Goal: Information Seeking & Learning: Learn about a topic

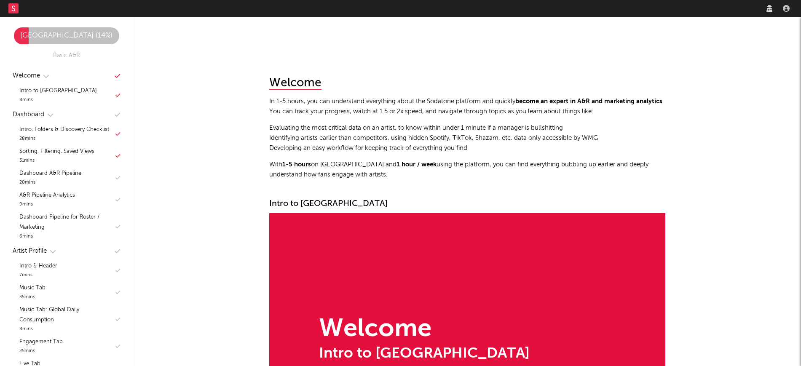
scroll to position [6945, 0]
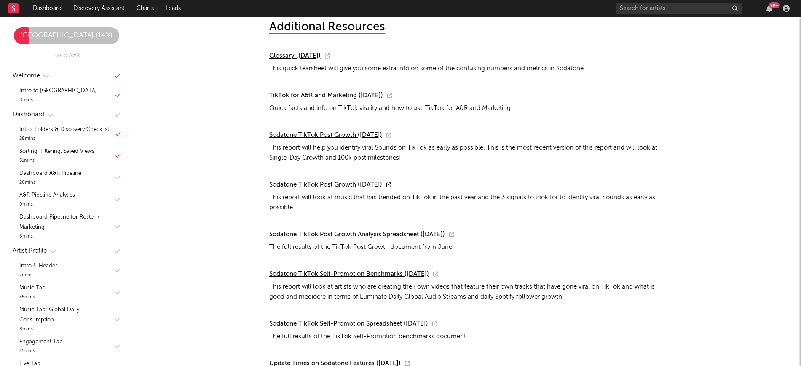
click at [356, 188] on span "Sodatone TikTok Post Growth ([DATE])" at bounding box center [325, 185] width 113 height 6
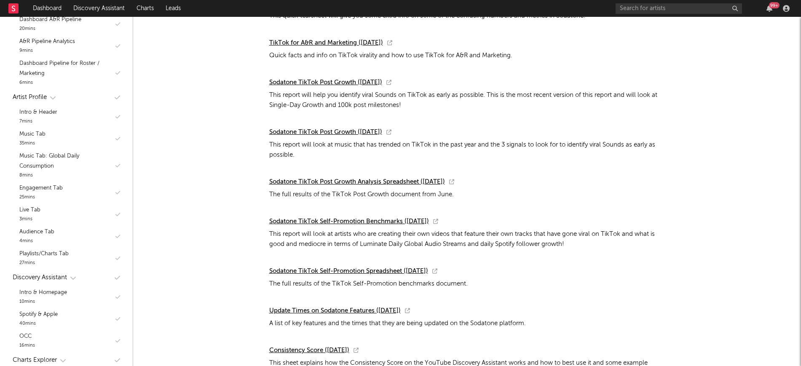
scroll to position [7018, 0]
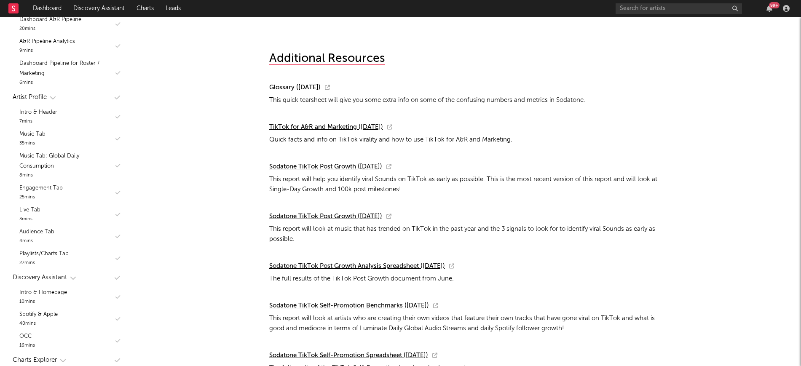
scroll to position [6892, 0]
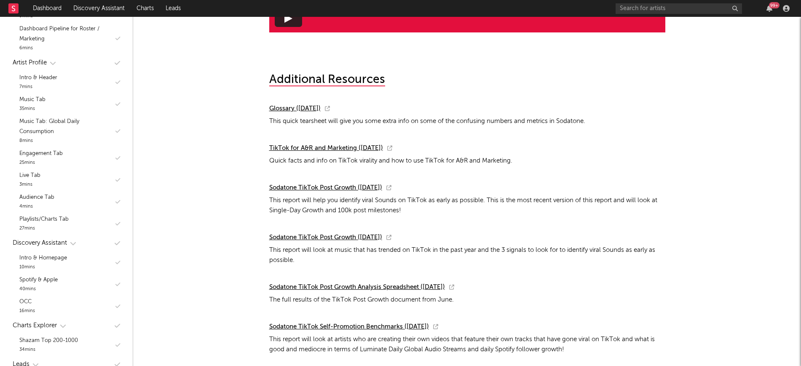
scroll to position [193, 0]
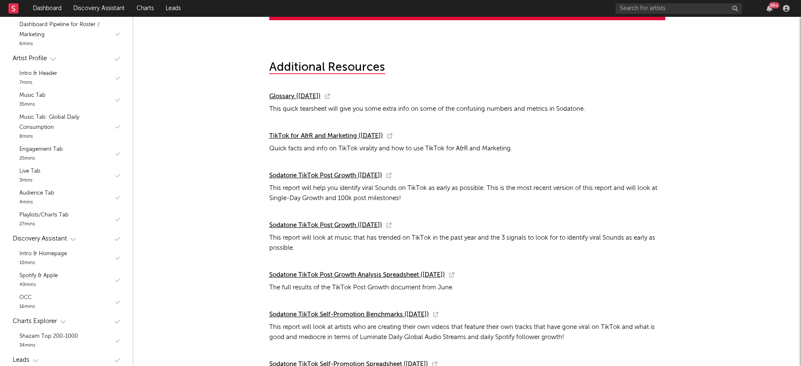
scroll to position [6943, 0]
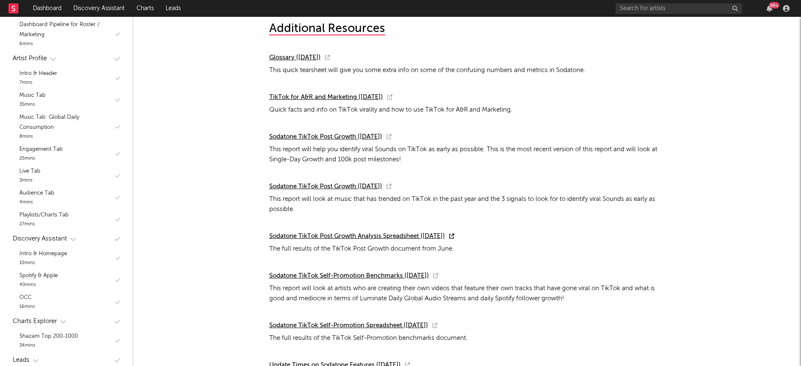
click at [396, 239] on span "Sodatone TikTok Post Growth Analysis Spreadsheet ([DATE])" at bounding box center [357, 236] width 176 height 6
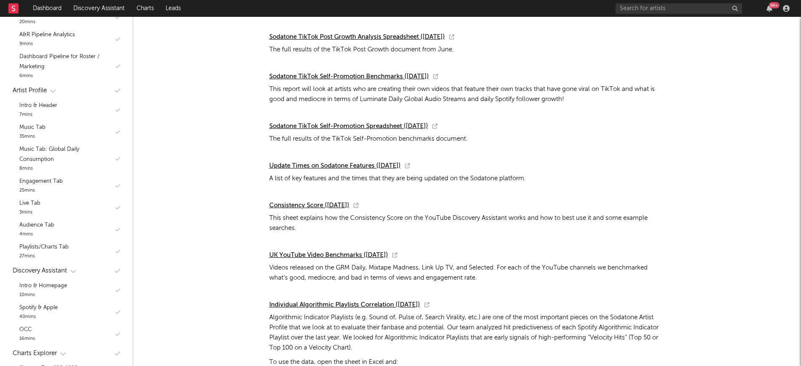
scroll to position [7133, 0]
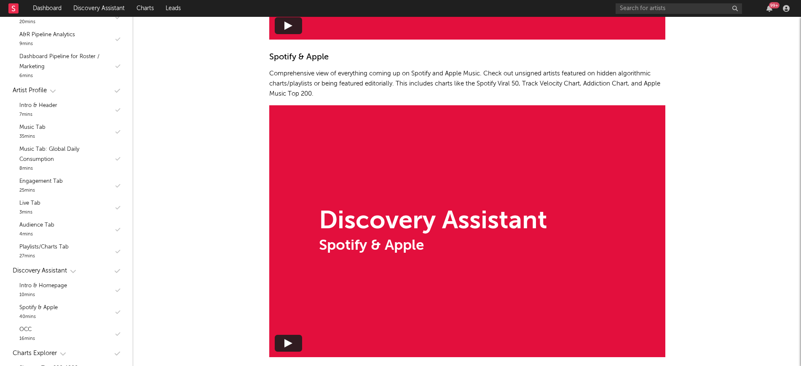
scroll to position [4562, 0]
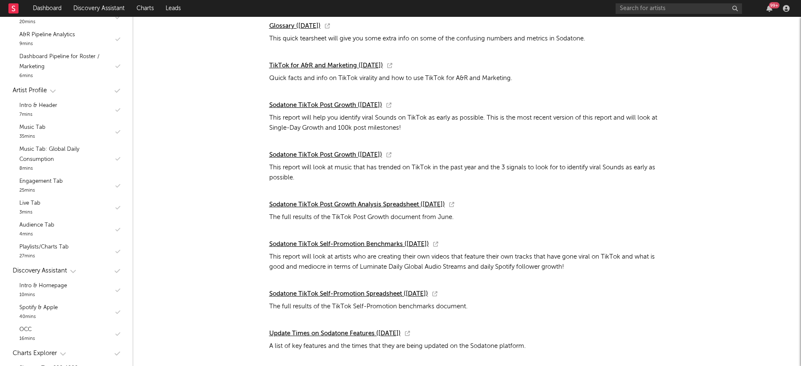
scroll to position [6955, 0]
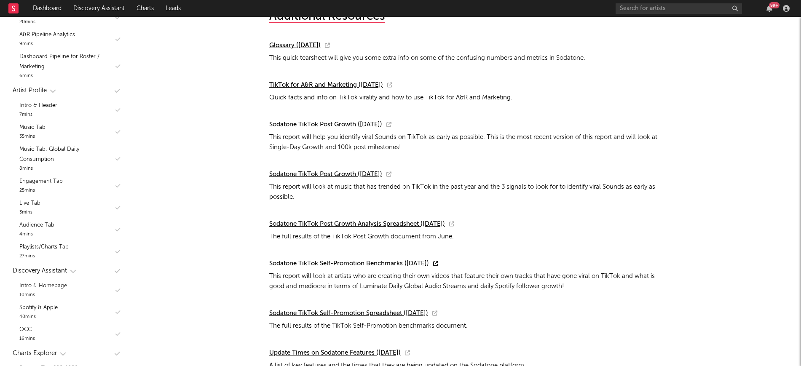
click at [376, 266] on span "Sodatone TikTok Self-Promotion Benchmarks ([DATE])" at bounding box center [349, 263] width 160 height 6
click at [414, 267] on span "Sodatone TikTok Self-Promotion Benchmarks ([DATE])" at bounding box center [349, 263] width 160 height 6
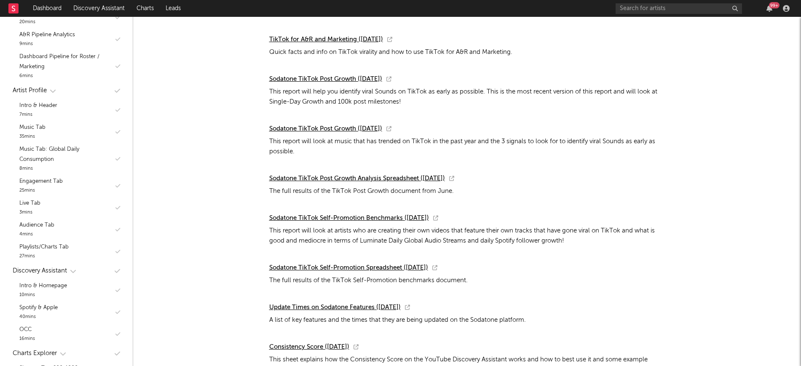
scroll to position [6991, 0]
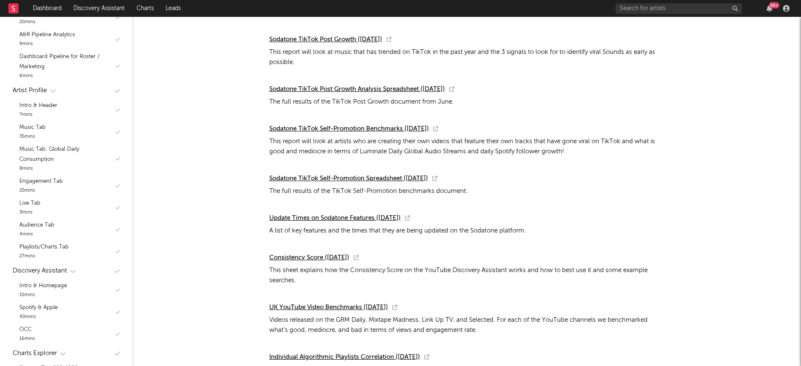
scroll to position [7096, 0]
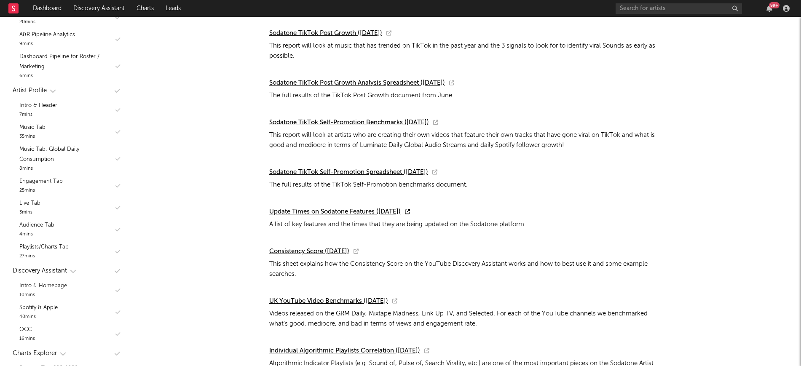
click at [330, 215] on span "Update Times on Sodatone Features ([DATE])" at bounding box center [334, 212] width 131 height 6
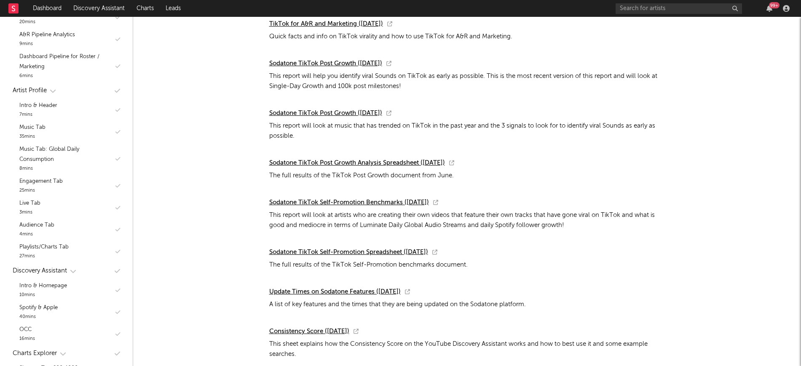
scroll to position [7026, 0]
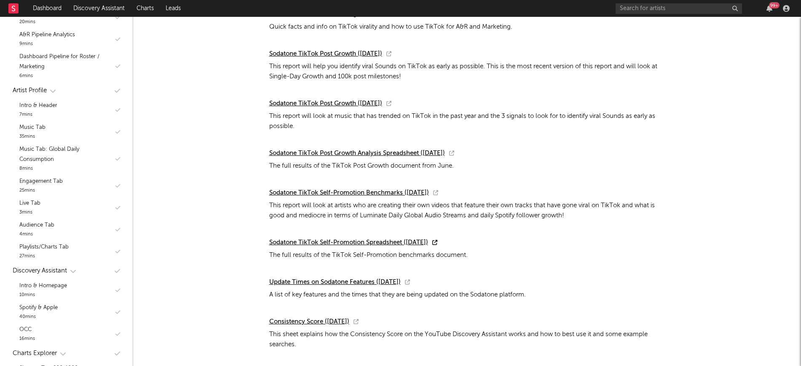
click at [344, 246] on span "Sodatone TikTok Self-Promotion Spreadsheet ([DATE])" at bounding box center [348, 242] width 159 height 6
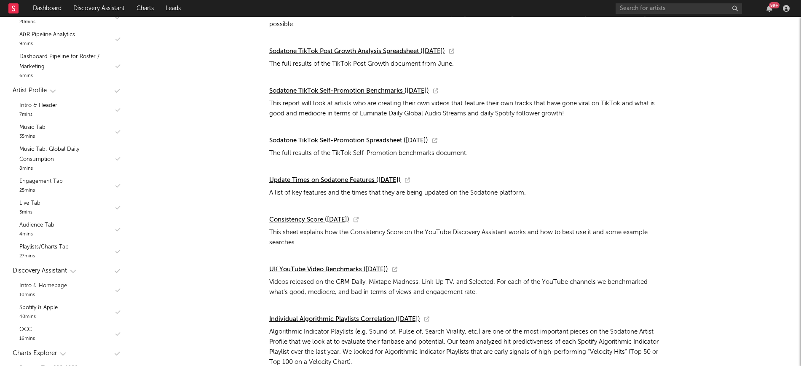
scroll to position [7157, 0]
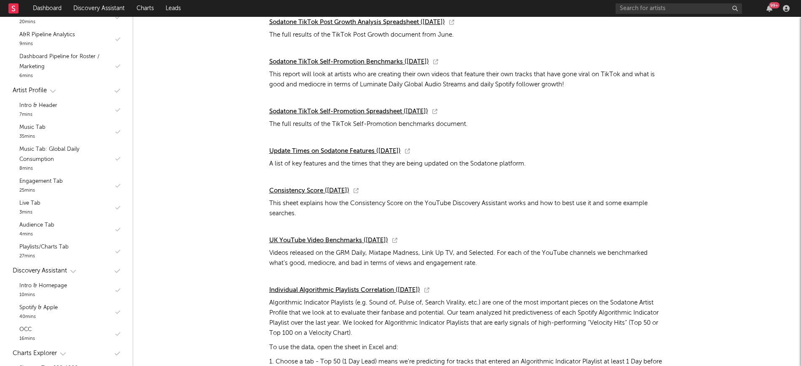
click at [345, 189] on div "Consistency Score ([DATE]) This sheet explains how the Consistency Score on the…" at bounding box center [467, 202] width 396 height 33
click at [344, 193] on span "Consistency Score ([DATE])" at bounding box center [309, 190] width 80 height 6
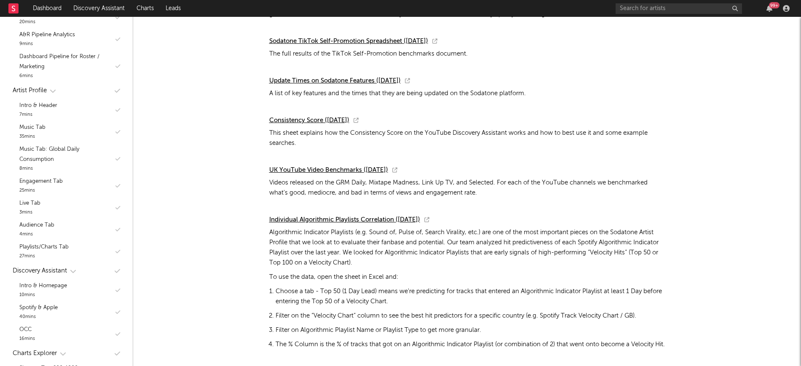
scroll to position [7257, 0]
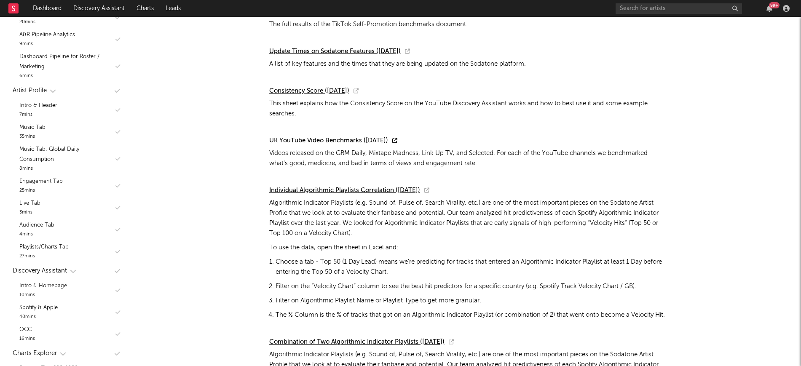
click at [351, 144] on span "UK YouTube Video Benchmarks ([DATE])" at bounding box center [328, 140] width 119 height 6
click at [340, 144] on span "UK YouTube Video Benchmarks ([DATE])" at bounding box center [328, 140] width 119 height 6
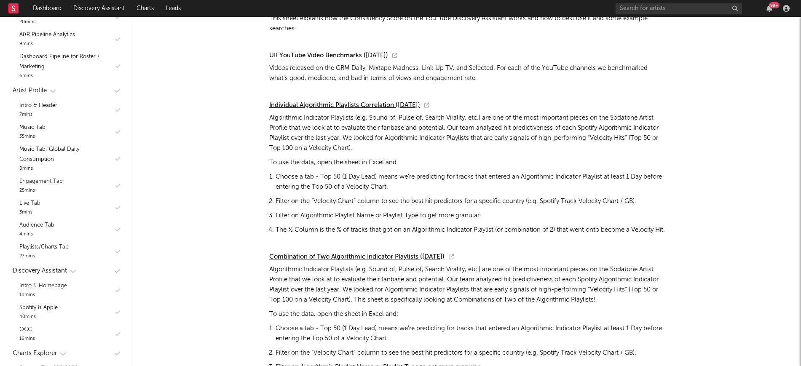
scroll to position [7390, 0]
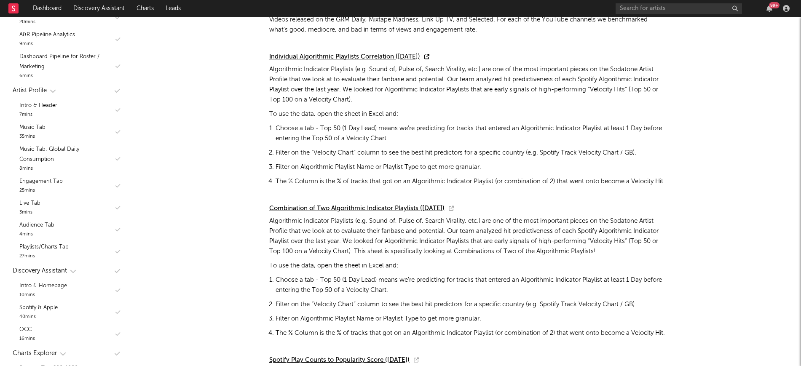
click at [381, 58] on span "Individual Algorithmic Playlists Correlation ([DATE])" at bounding box center [344, 57] width 151 height 6
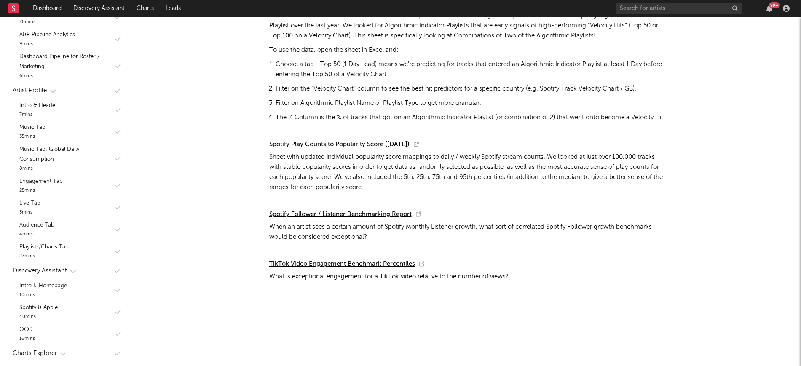
scroll to position [7626, 0]
click at [325, 147] on span "Spotify Play Counts to Popularity Score ([DATE])" at bounding box center [339, 144] width 140 height 6
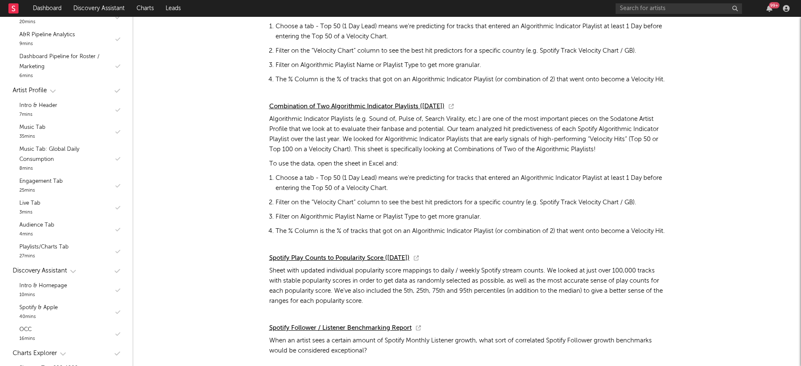
scroll to position [7502, 0]
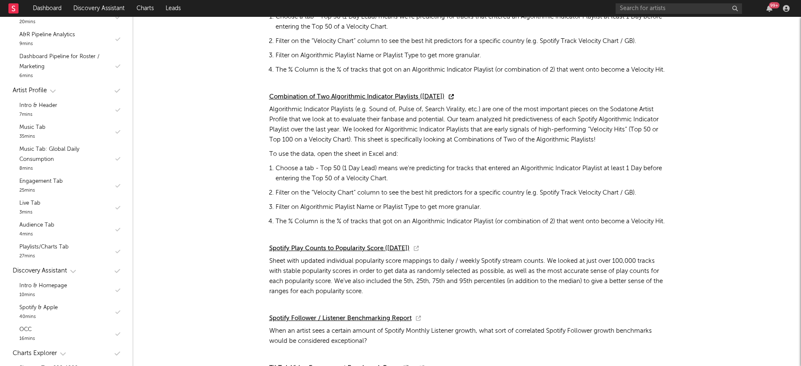
click at [388, 100] on span "Combination of Two Algorithmic Indicator Playlists ([DATE])" at bounding box center [356, 97] width 175 height 6
click at [399, 252] on span "Spotify Play Counts to Popularity Score ([DATE])" at bounding box center [339, 248] width 140 height 6
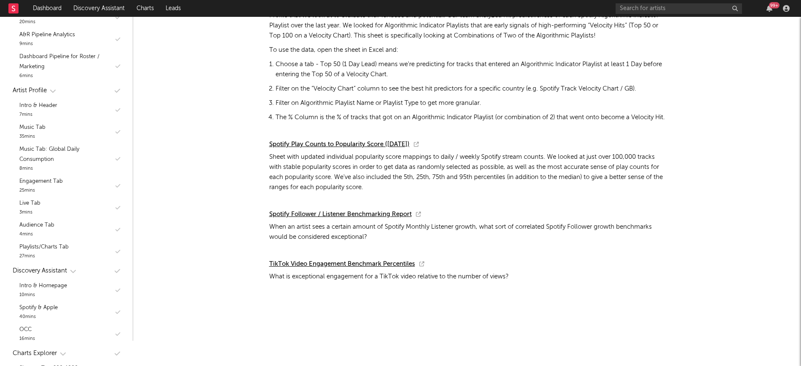
scroll to position [7630, 0]
click at [361, 211] on span "Spotify Follower / Listener Benchmarking Report" at bounding box center [340, 214] width 142 height 6
click at [377, 264] on span "TikTok Video Engagement Benchmark Percentiles" at bounding box center [342, 264] width 146 height 6
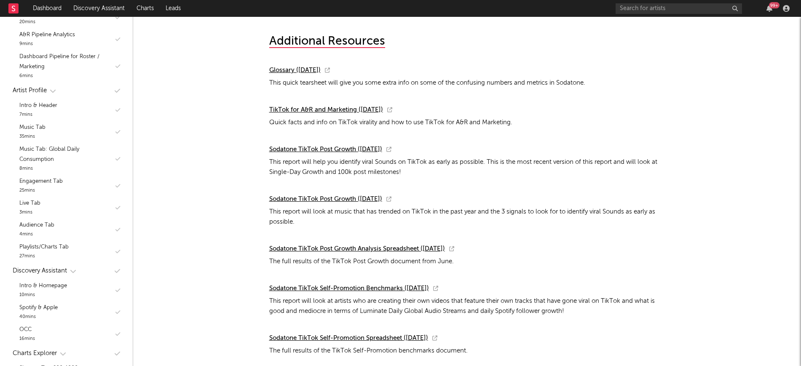
scroll to position [6930, 0]
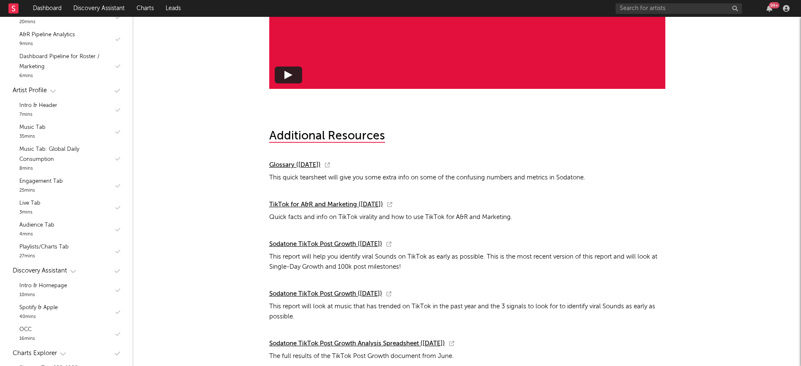
scroll to position [6797, 0]
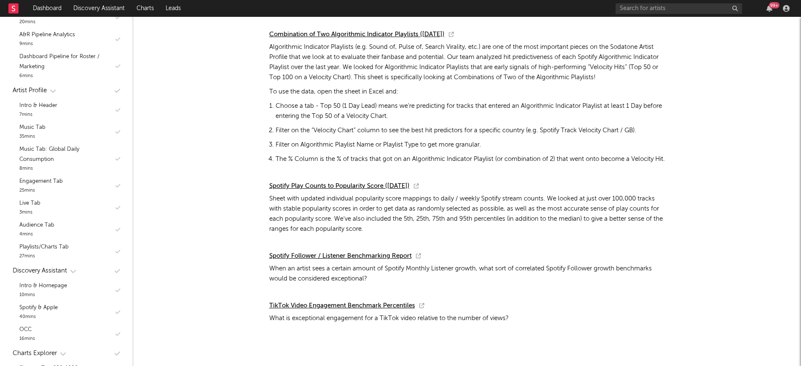
scroll to position [7630, 0]
